Goal: Task Accomplishment & Management: Use online tool/utility

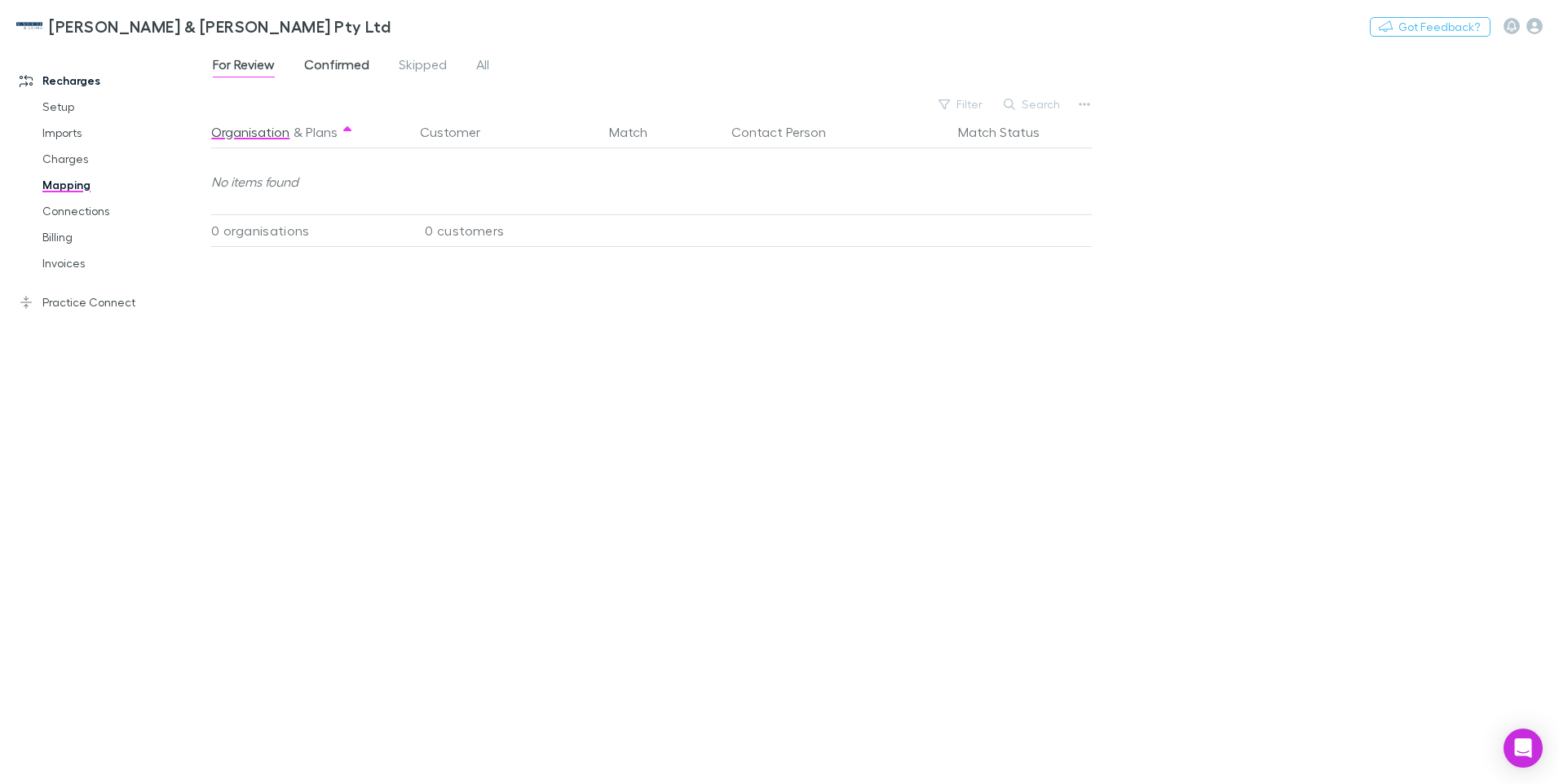
click at [329, 63] on span "Confirmed" at bounding box center [337, 67] width 65 height 21
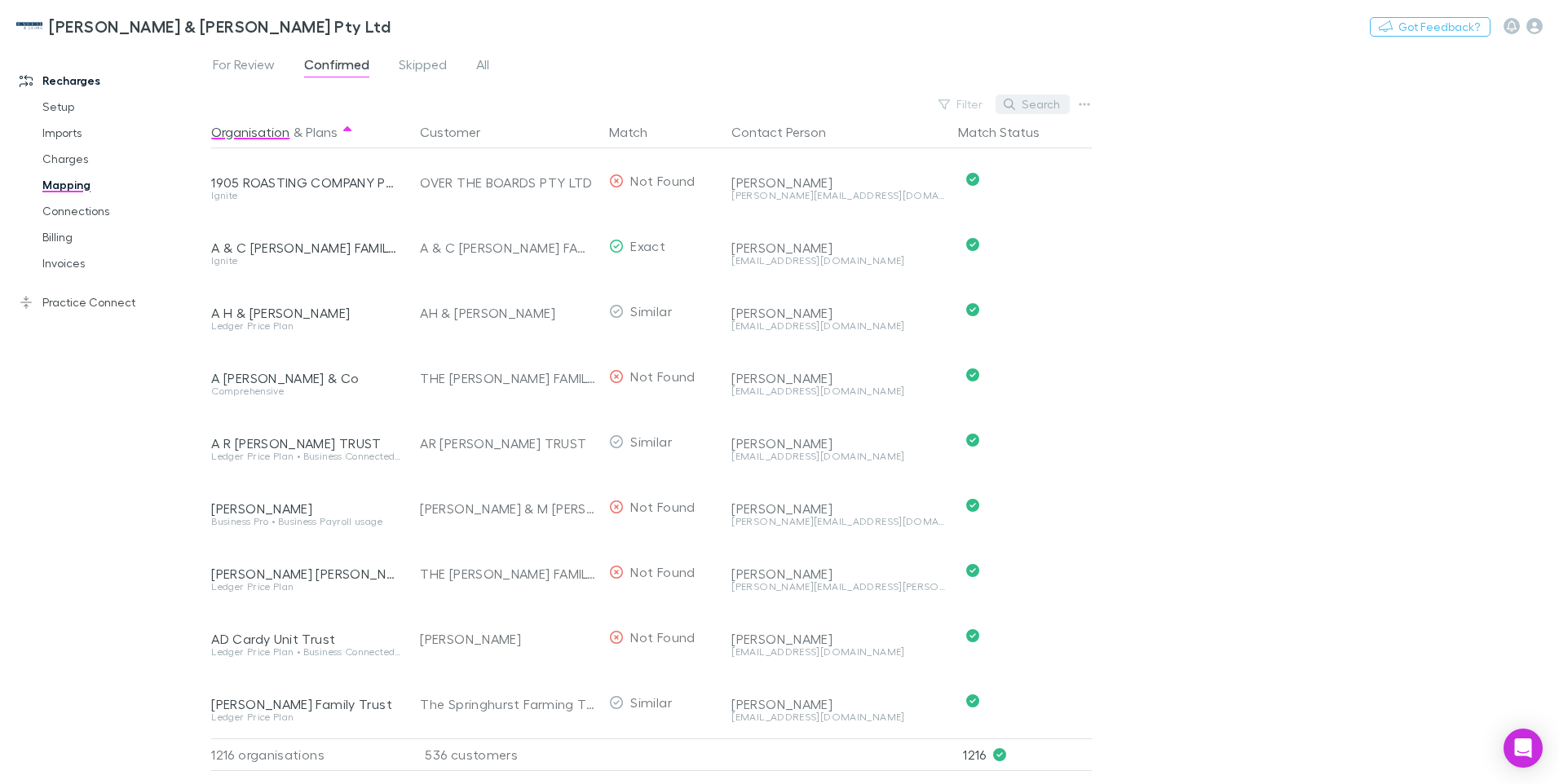
click at [1036, 103] on button "Search" at bounding box center [1032, 105] width 74 height 20
type input "*****"
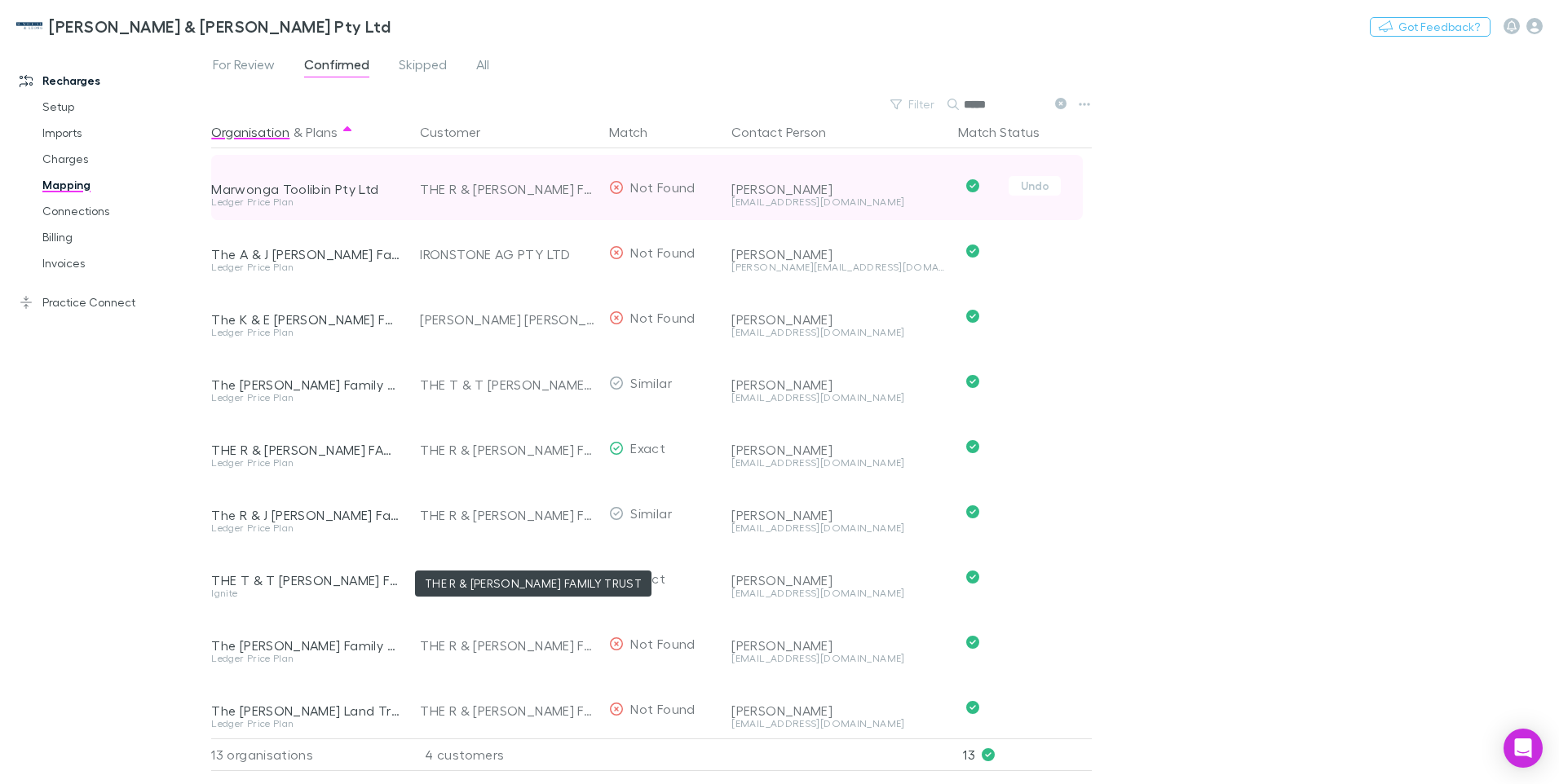
scroll to position [108, 0]
